Goal: Information Seeking & Learning: Find specific fact

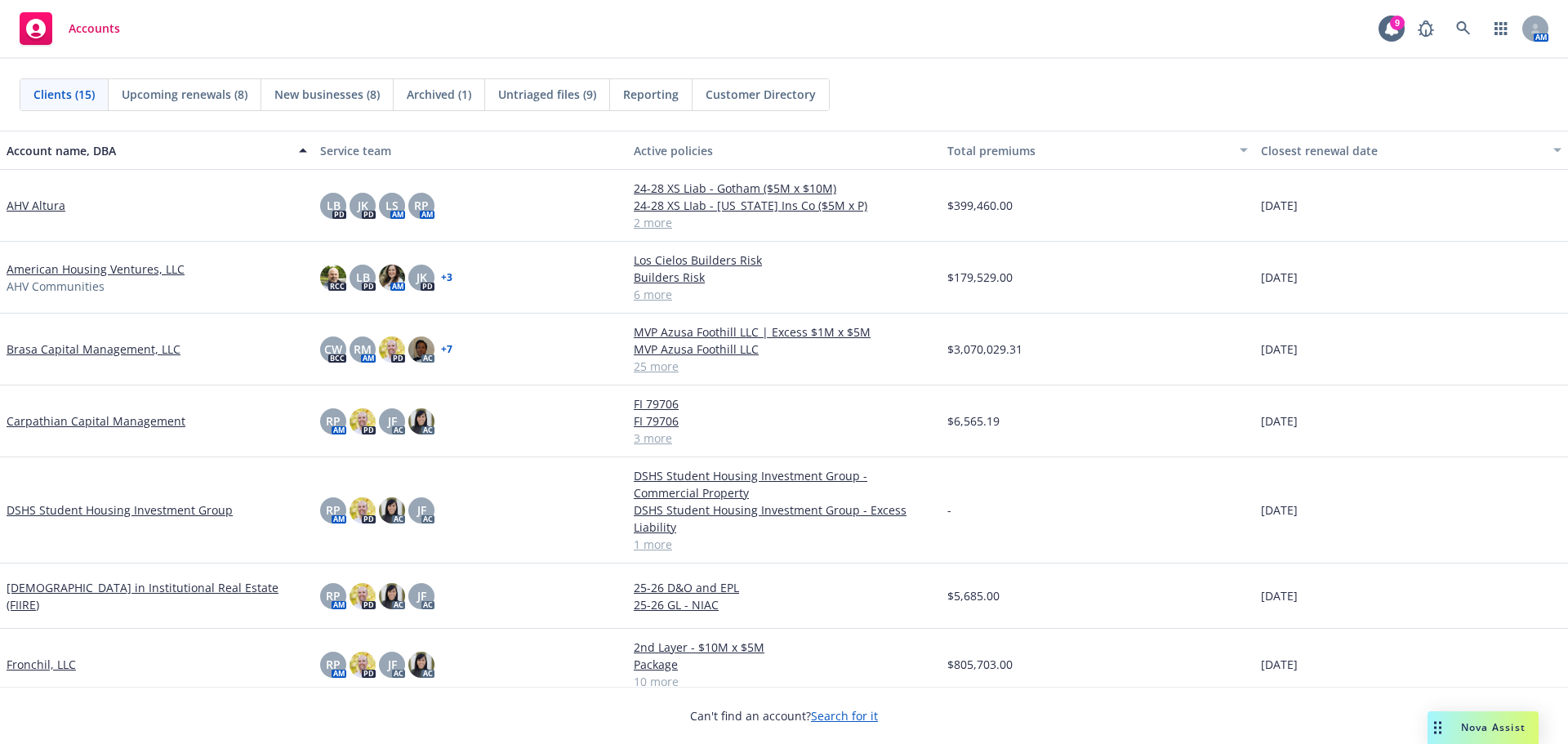
click at [1448, 716] on div "Drag to move" at bounding box center [1438, 727] width 20 height 33
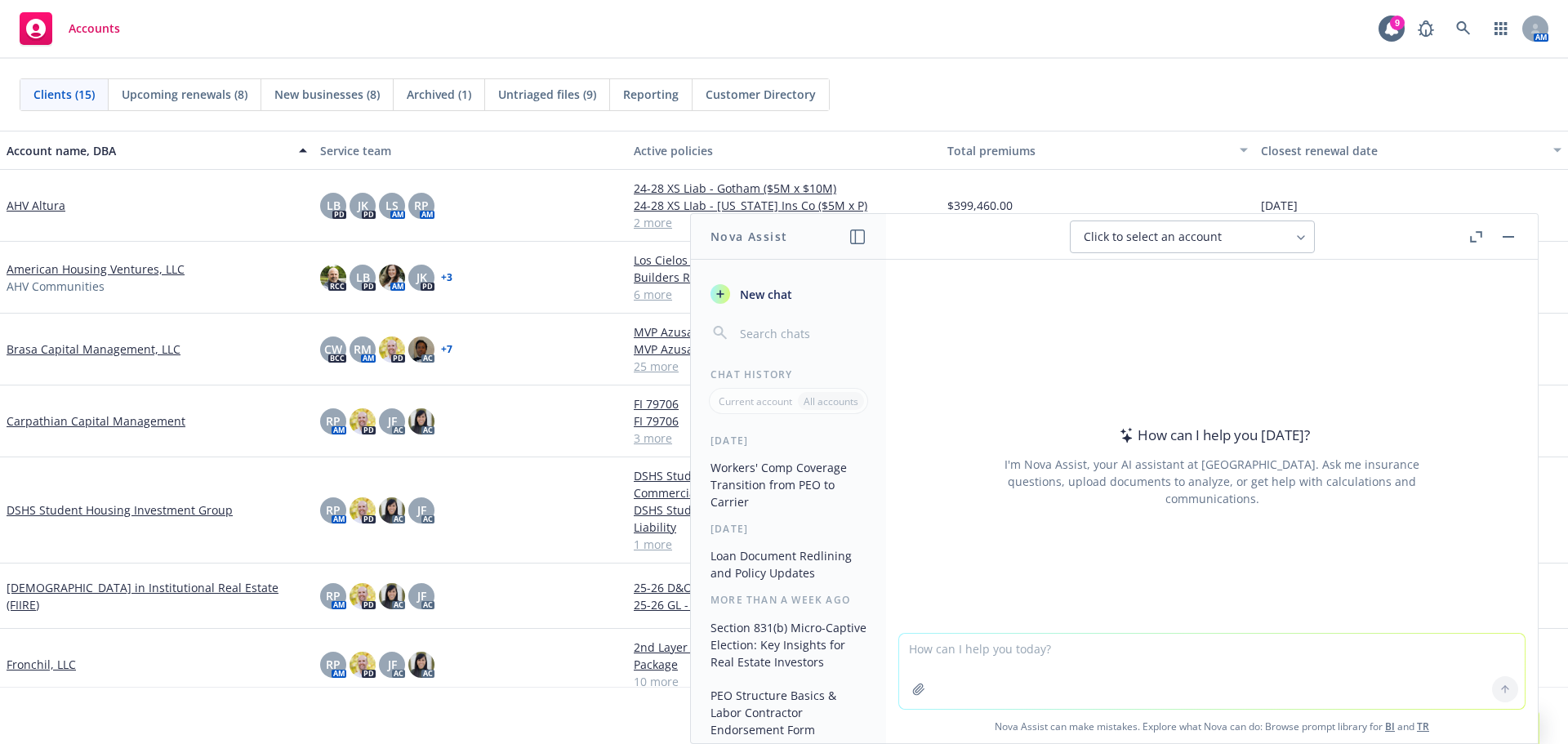
click at [1139, 642] on textarea at bounding box center [1212, 671] width 626 height 75
type textarea "p"
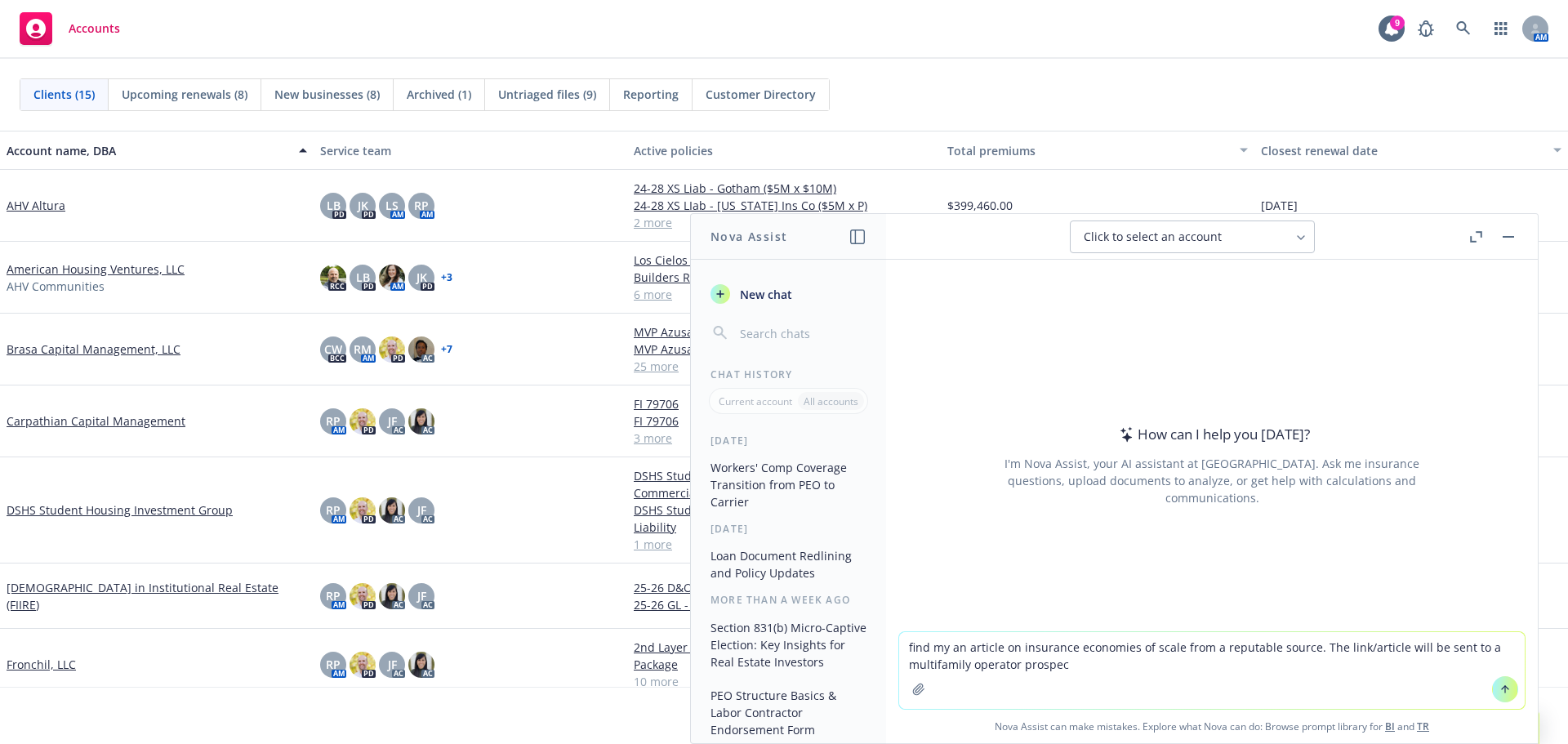
type textarea "find my an article on insurance economies of scale from a reputable source. The…"
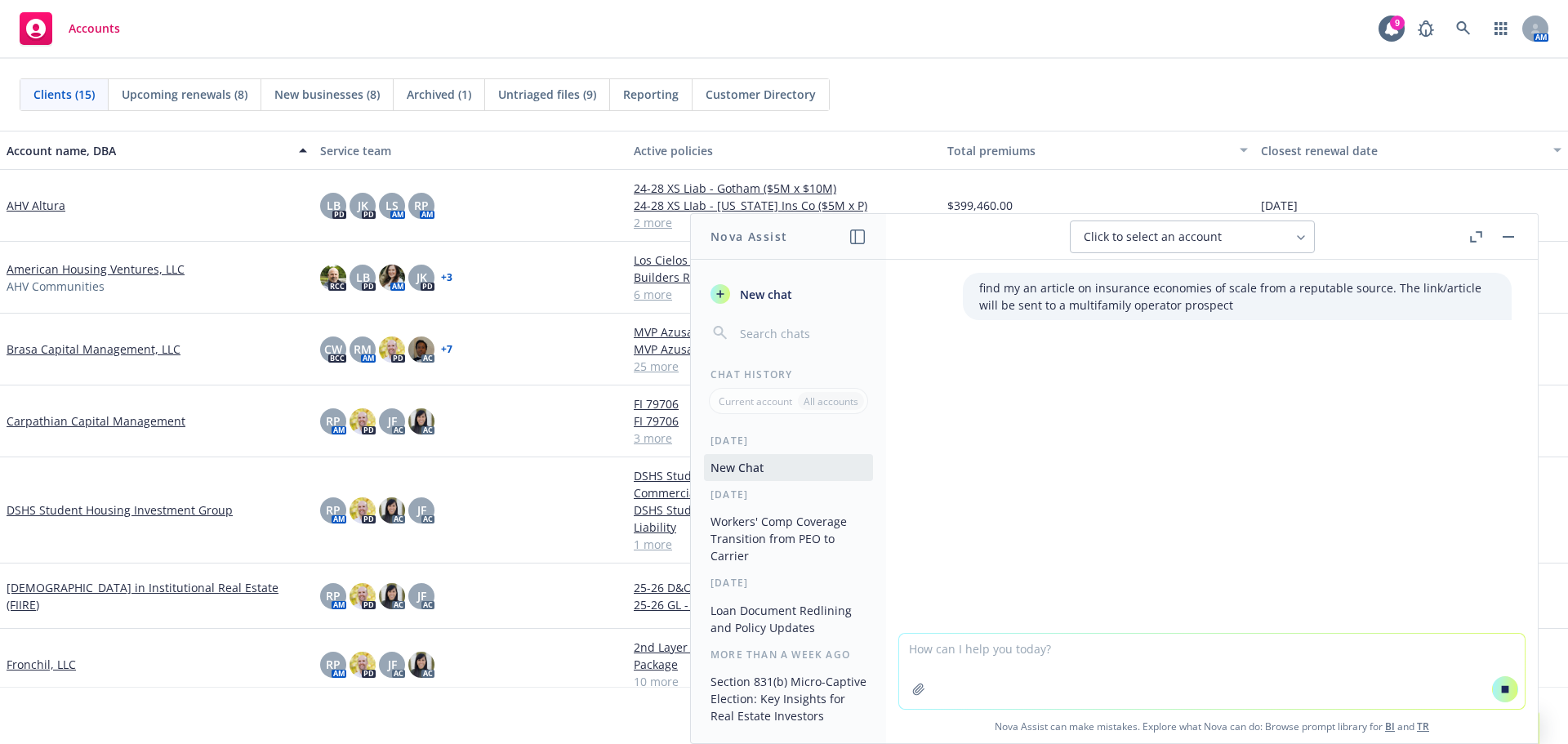
click at [1011, 368] on div "find my an article on insurance economies of scale from a reputable source. The…" at bounding box center [1212, 446] width 652 height 373
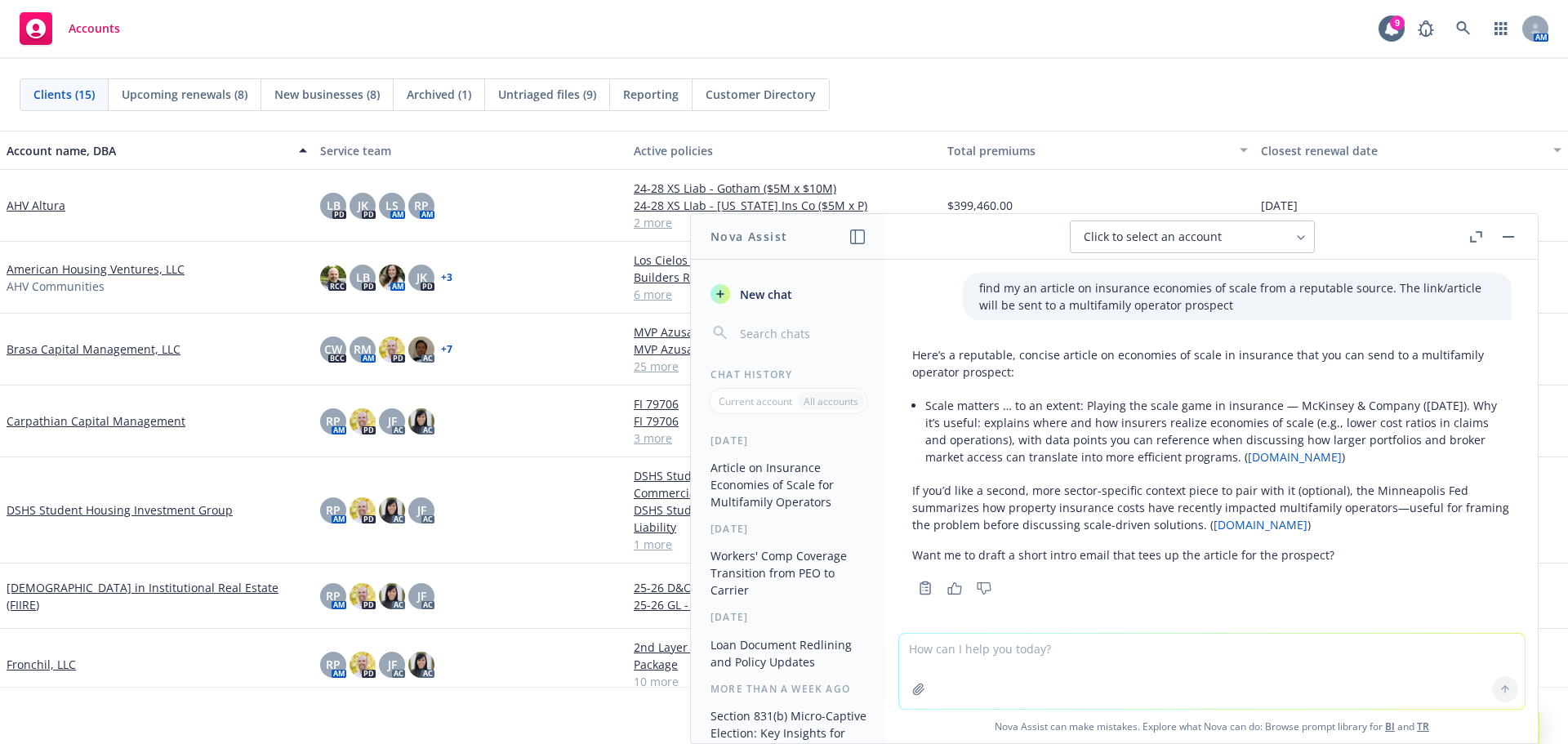
scroll to position [6, 0]
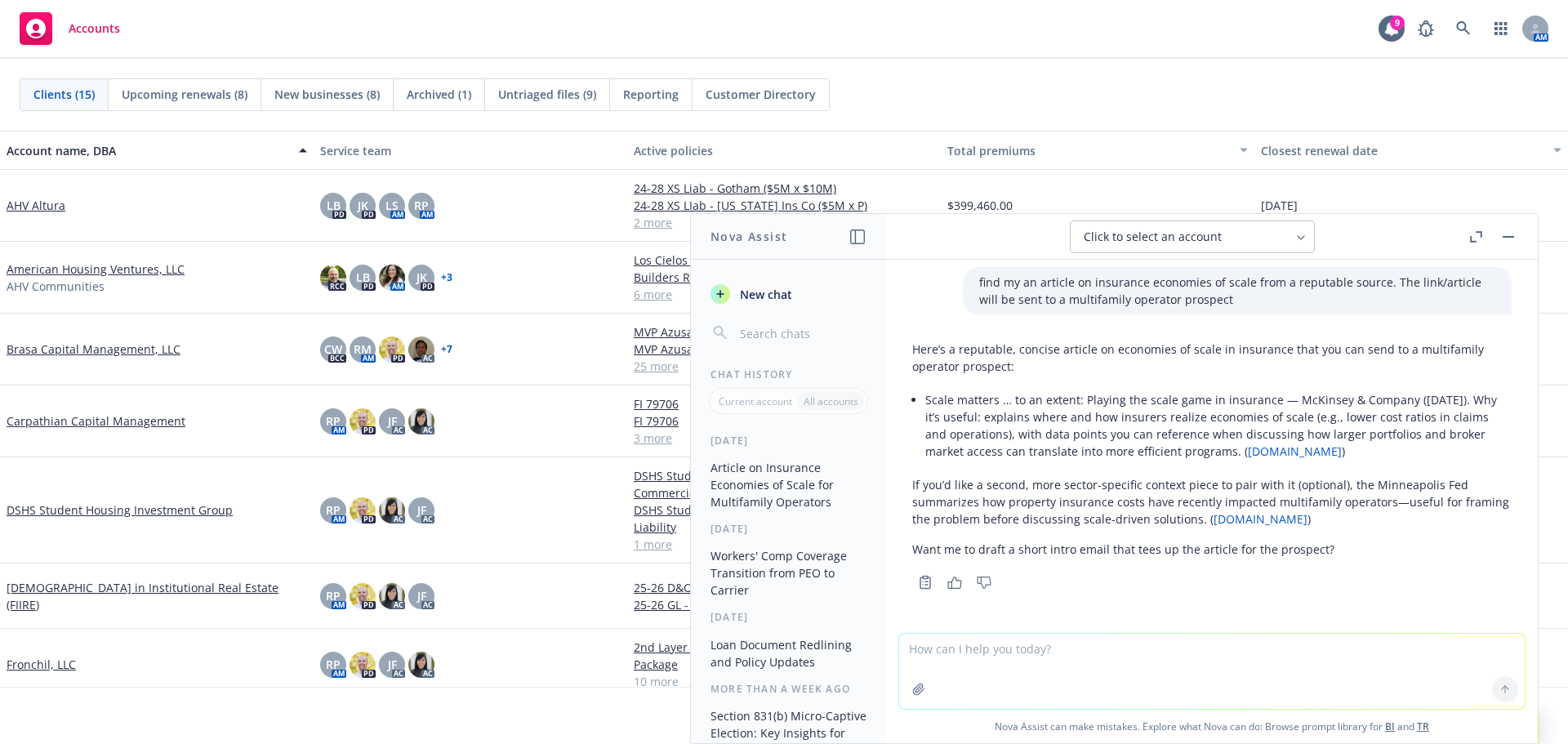
click at [1143, 367] on p "Here’s a reputable, concise article on economies of scale in insurance that you…" at bounding box center [1212, 357] width 599 height 34
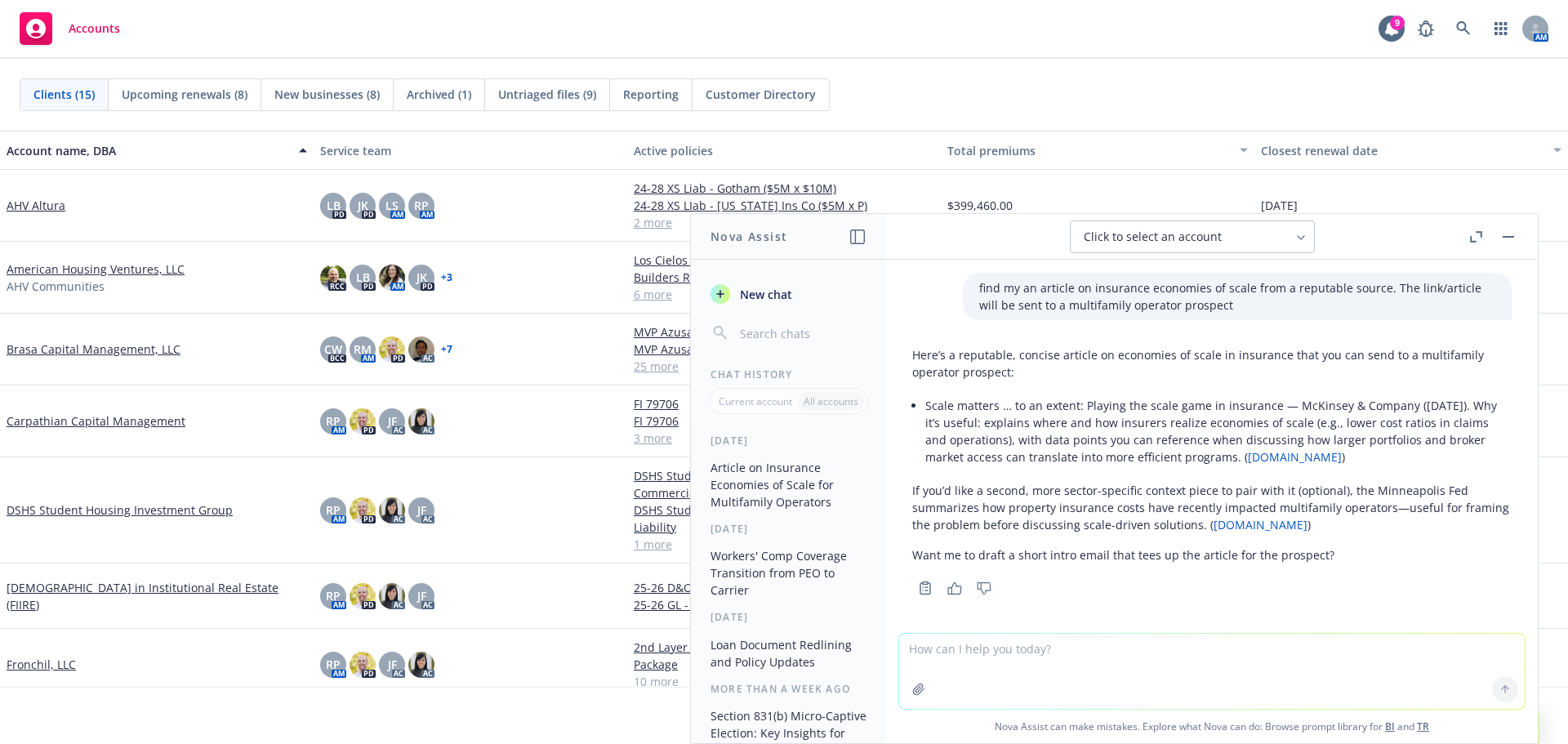
click at [1281, 517] on link "[DOMAIN_NAME]" at bounding box center [1260, 524] width 94 height 16
click at [1040, 660] on textarea at bounding box center [1212, 671] width 626 height 75
click at [1323, 456] on link "[DOMAIN_NAME]" at bounding box center [1294, 457] width 94 height 16
